Goal: Check status

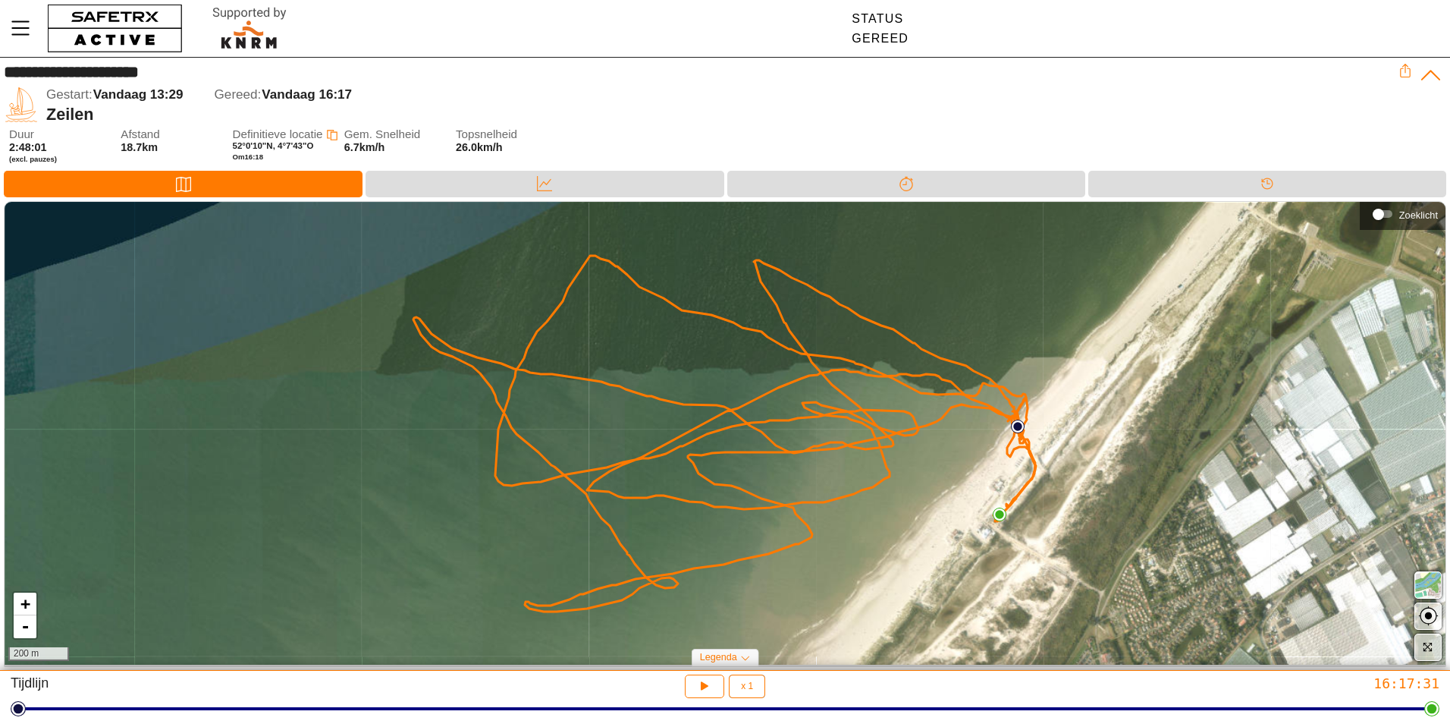
drag, startPoint x: 1432, startPoint y: 720, endPoint x: 1358, endPoint y: 721, distance: 73.6
click at [1355, 723] on div "Tijdlijn x 1 1 16:17:31" at bounding box center [725, 696] width 1450 height 53
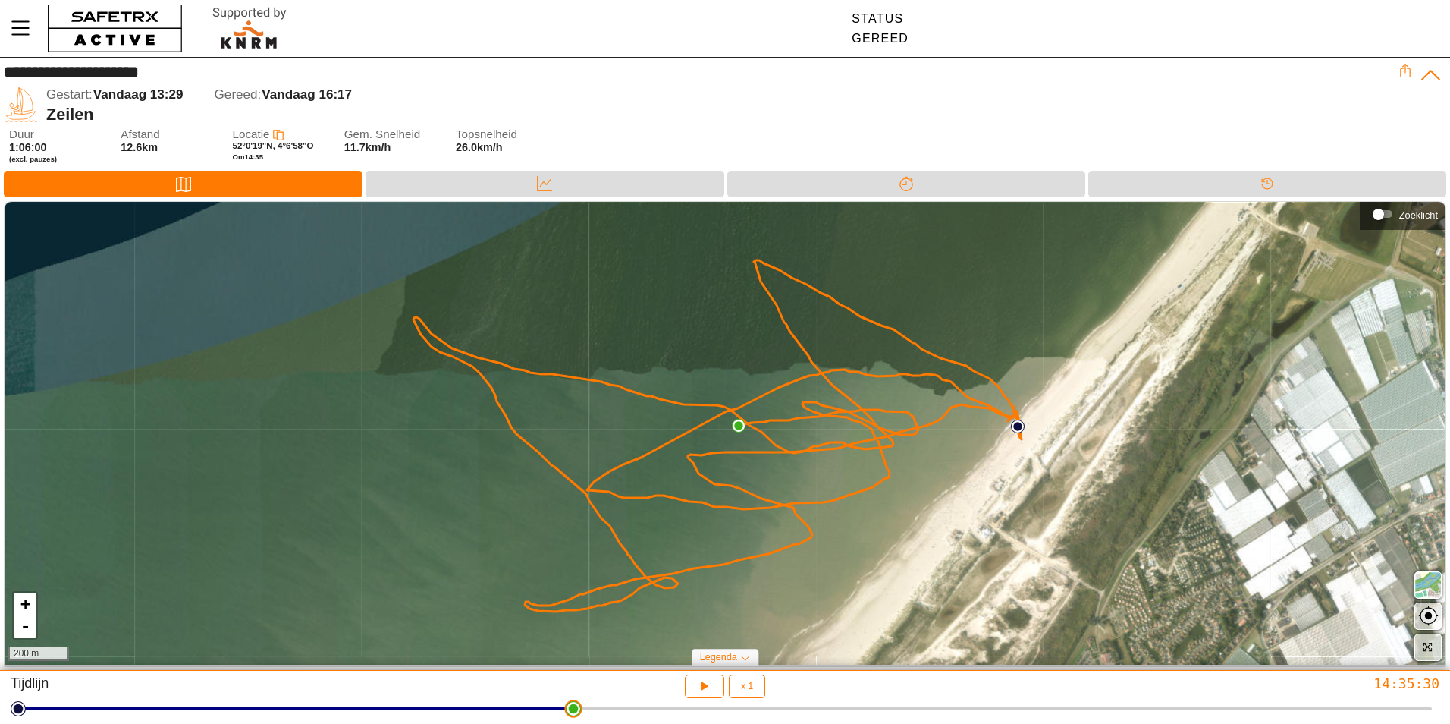
drag, startPoint x: 1430, startPoint y: 714, endPoint x: 768, endPoint y: 488, distance: 700.6
click at [578, 583] on html "**********" at bounding box center [725, 362] width 1450 height 724
